Goal: Task Accomplishment & Management: Manage account settings

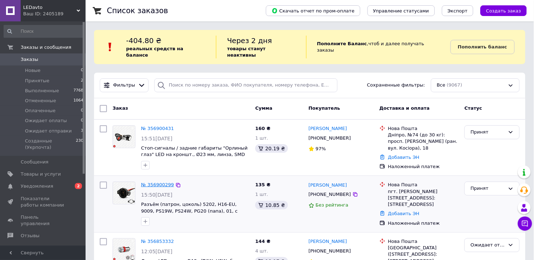
click at [162, 182] on link "№ 356900299" at bounding box center [157, 184] width 33 height 5
click at [158, 126] on link "№ 356900431" at bounding box center [157, 128] width 33 height 5
click at [403, 188] on div "пгт. Любашевка, №1: ул. Софиевская, 162" at bounding box center [423, 198] width 71 height 20
click at [56, 183] on span "Уведомления" at bounding box center [43, 186] width 45 height 6
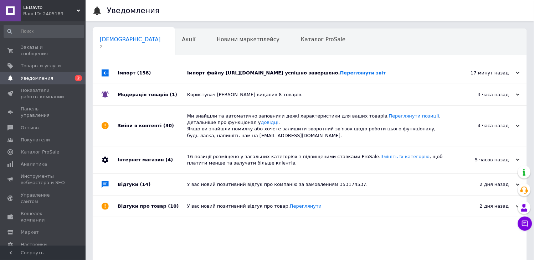
click at [304, 75] on div "Імпорт файлу http://flarebeam.com/Prom.xml успішно завершено. Переглянути звіт" at bounding box center [317, 73] width 261 height 6
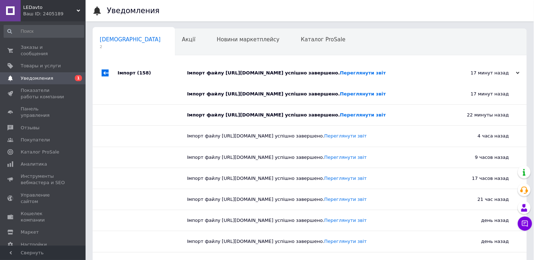
click at [304, 75] on div "Імпорт файлу http://flarebeam.com/Prom.xml успішно завершено. Переглянути звіт" at bounding box center [317, 73] width 261 height 6
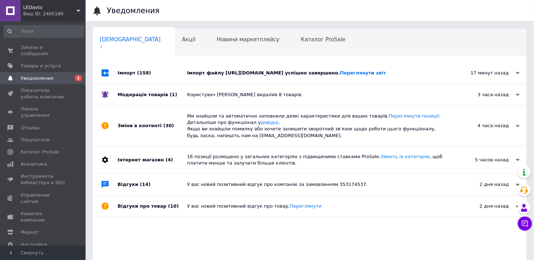
click at [363, 94] on div "Користувач Николай Хомяков видалив 8 товарів." at bounding box center [317, 95] width 261 height 6
click at [55, 48] on span "Заказы и сообщения" at bounding box center [43, 50] width 45 height 13
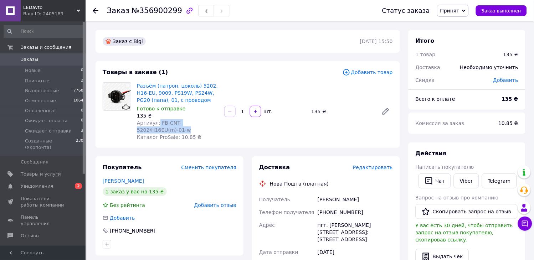
drag, startPoint x: 188, startPoint y: 129, endPoint x: 157, endPoint y: 123, distance: 31.7
click at [157, 123] on div "Артикул: FB-CNT-5202/H16EU(m)-01-w" at bounding box center [178, 126] width 82 height 14
copy span "FB-CNT-5202/H16EU(m)-01-w"
click at [465, 12] on icon at bounding box center [463, 10] width 3 height 3
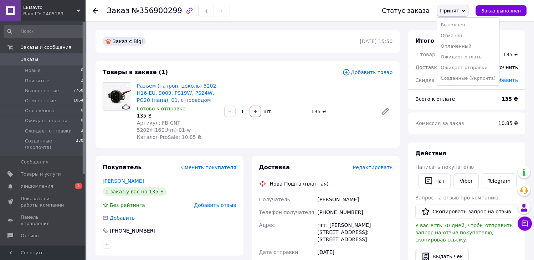
drag, startPoint x: 465, startPoint y: 25, endPoint x: 424, endPoint y: 9, distance: 43.6
click at [465, 25] on li "Выполнен" at bounding box center [468, 25] width 62 height 11
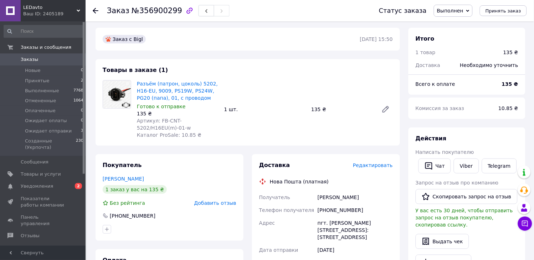
scroll to position [79, 0]
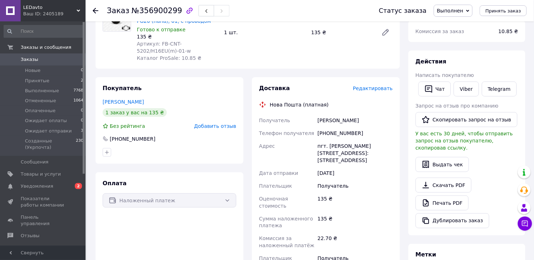
click at [343, 144] on div "пгт. Любашевка, №1: ул. Софиевская, 162" at bounding box center [355, 153] width 78 height 27
copy div "Любашевка"
drag, startPoint x: 352, startPoint y: 122, endPoint x: 319, endPoint y: 122, distance: 33.5
click at [319, 122] on div "Белый Руслан" at bounding box center [355, 120] width 78 height 13
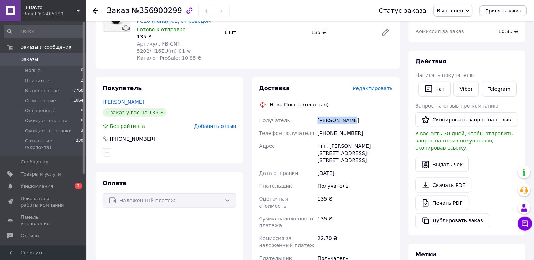
copy div "Белый Руслан"
drag, startPoint x: 344, startPoint y: 132, endPoint x: 327, endPoint y: 131, distance: 17.1
click at [327, 131] on div "+380937182354" at bounding box center [355, 133] width 78 height 13
copy div "0937182354"
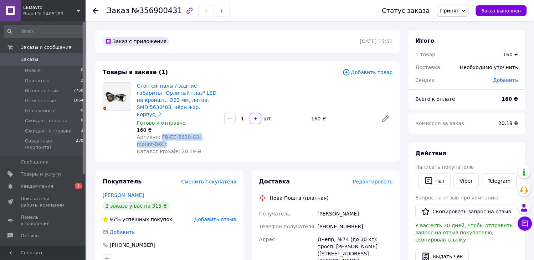
drag, startPoint x: 177, startPoint y: 137, endPoint x: 157, endPoint y: 131, distance: 20.6
click at [157, 134] on div "Артикул: FB-EE-5630-03-mount-BKCr" at bounding box center [178, 141] width 82 height 14
copy span "FB-EE-5630-03-mount-BKCr"
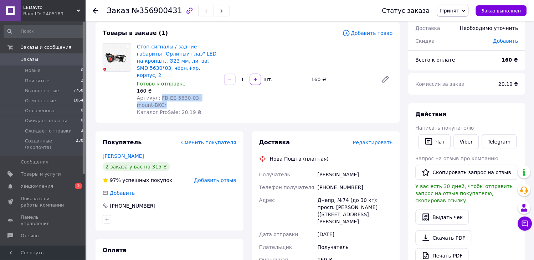
scroll to position [40, 0]
click at [324, 193] on div "Днепр, №74 (до 30 кг): просп. Петра Калнышевского (ран. ул. Косиора), 18" at bounding box center [355, 210] width 78 height 34
copy div "Днепр"
drag, startPoint x: 368, startPoint y: 167, endPoint x: 318, endPoint y: 169, distance: 50.3
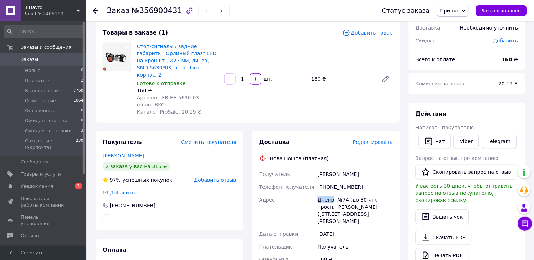
click at [318, 169] on div "Семиниченко Андрей" at bounding box center [355, 174] width 78 height 13
copy div "Семиниченко Андрей"
drag, startPoint x: 339, startPoint y: 181, endPoint x: 326, endPoint y: 182, distance: 13.2
click at [326, 182] on div "+380676307819" at bounding box center [355, 187] width 78 height 13
copy div "0676307819"
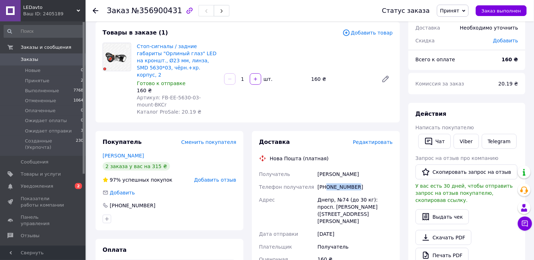
scroll to position [0, 0]
